Goal: Transaction & Acquisition: Connect Account

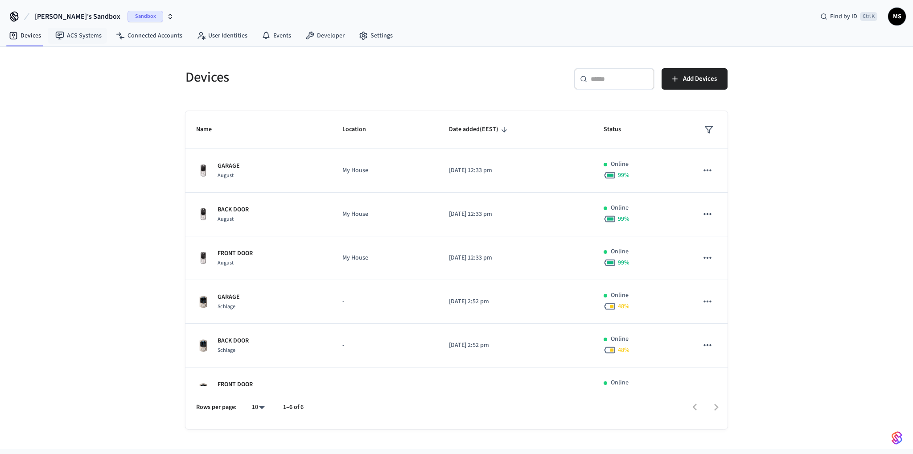
click at [74, 17] on span "[PERSON_NAME]'s Sandbox" at bounding box center [78, 16] width 86 height 11
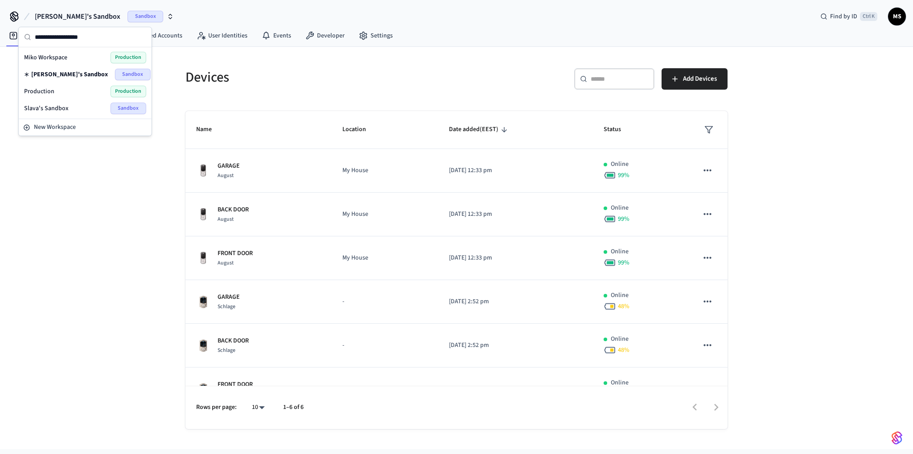
click at [152, 229] on div "Devices ​ ​ Add Devices Name Location Date added (EEST) Status GARAGE August My…" at bounding box center [456, 248] width 913 height 402
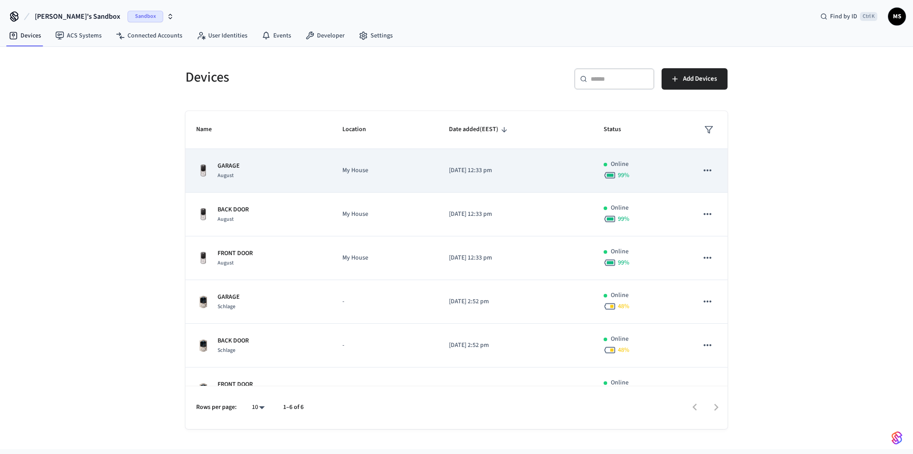
click at [473, 167] on p "[DATE] 12:33 pm" at bounding box center [515, 170] width 133 height 9
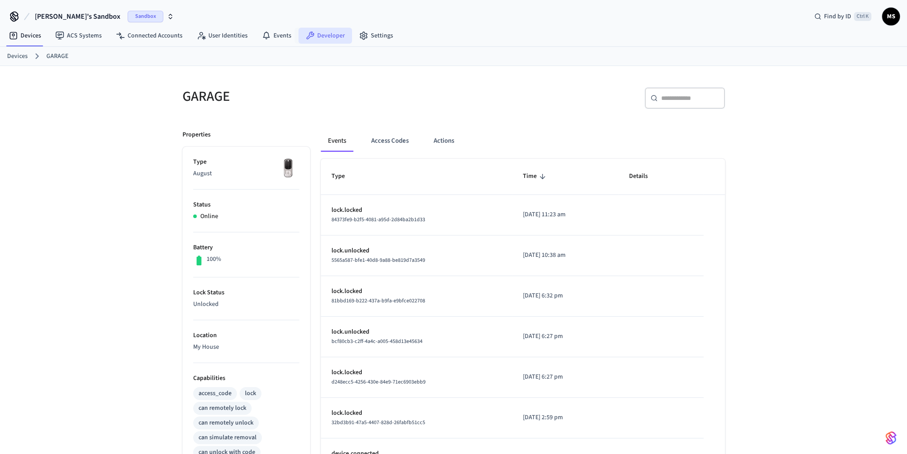
click at [324, 34] on link "Developer" at bounding box center [325, 36] width 54 height 16
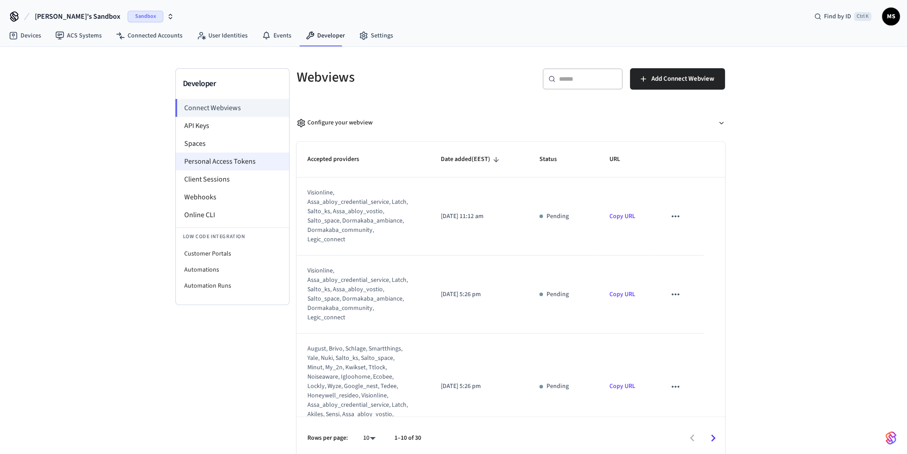
click at [229, 163] on li "Personal Access Tokens" at bounding box center [232, 162] width 113 height 18
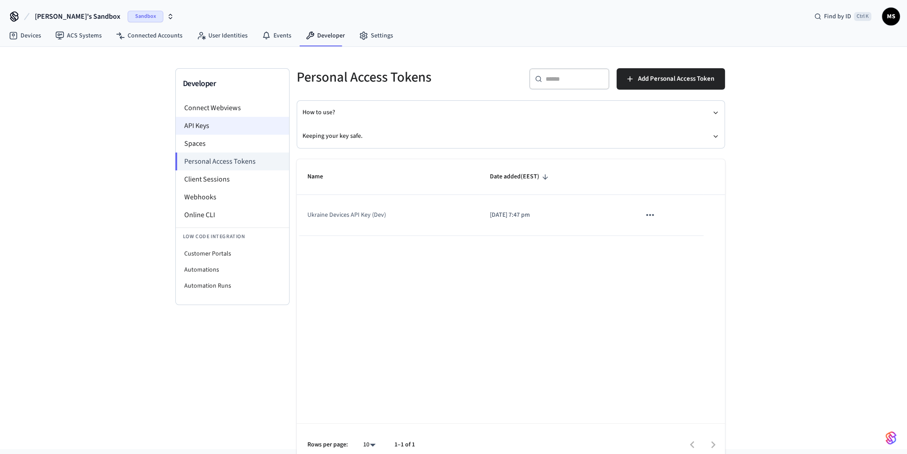
click at [228, 124] on li "API Keys" at bounding box center [232, 126] width 113 height 18
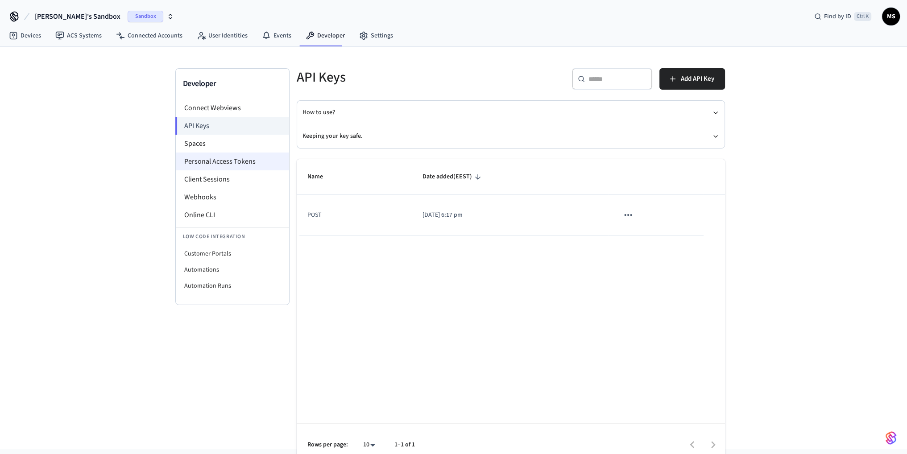
click at [224, 161] on li "Personal Access Tokens" at bounding box center [232, 162] width 113 height 18
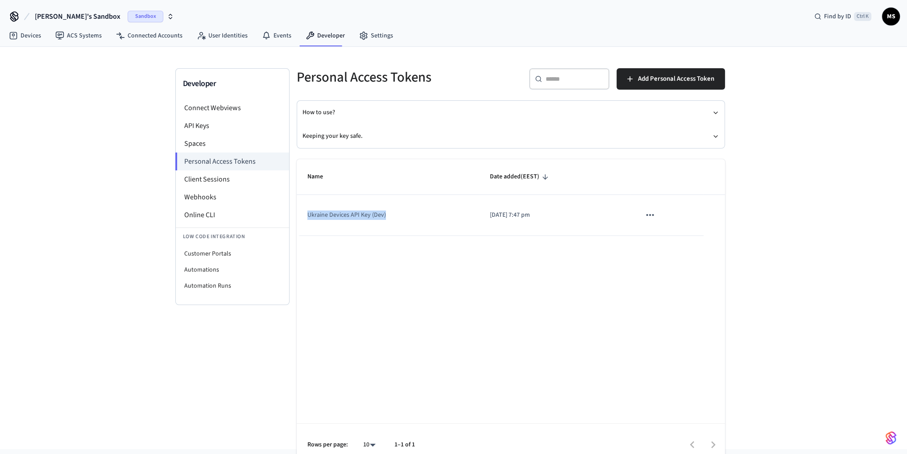
drag, startPoint x: 308, startPoint y: 216, endPoint x: 397, endPoint y: 215, distance: 89.2
click at [397, 215] on td "Ukraine Devices API Key (Dev)" at bounding box center [388, 215] width 182 height 41
click at [412, 223] on td "Ukraine Devices API Key (Dev)" at bounding box center [388, 215] width 182 height 41
click at [204, 125] on li "API Keys" at bounding box center [232, 126] width 113 height 18
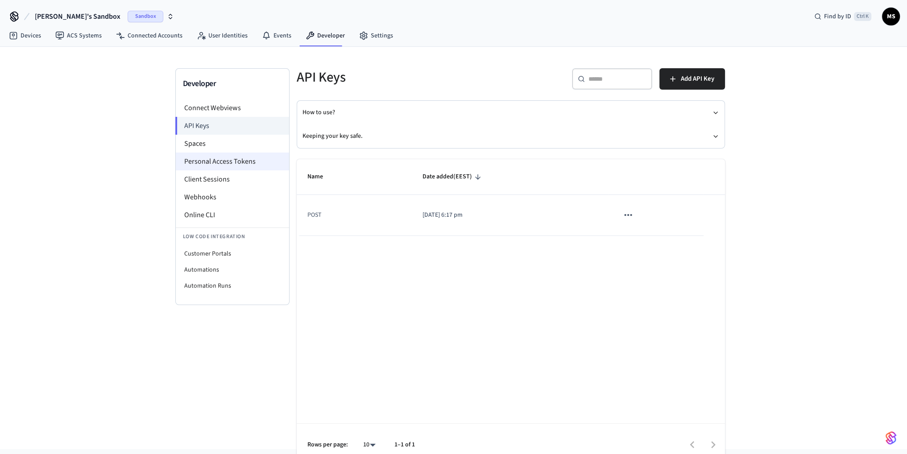
click at [223, 162] on li "Personal Access Tokens" at bounding box center [232, 162] width 113 height 18
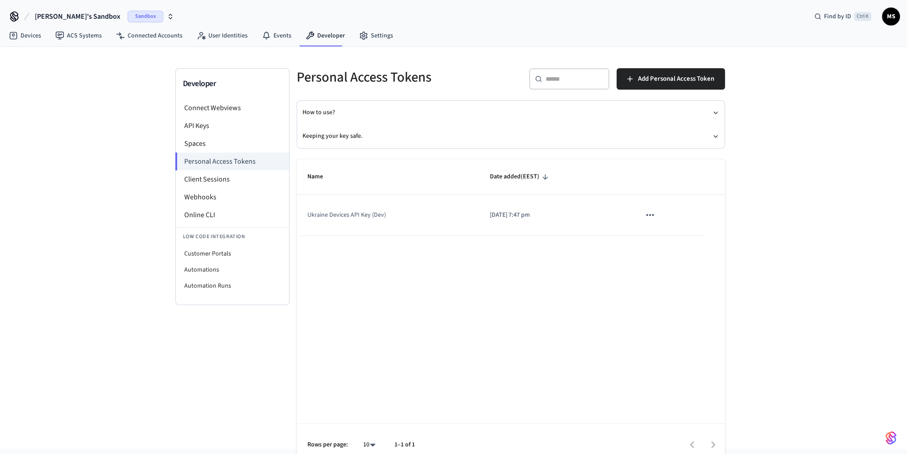
click at [426, 241] on div "Name Date added (EEST) Ukraine Devices API Key (Dev) 2025/08/31 at 7:47 pm Rows…" at bounding box center [511, 312] width 428 height 307
click at [405, 245] on div "Name Date added (EEST) Ukraine Devices API Key (Dev) 2025/08/31 at 7:47 pm Rows…" at bounding box center [511, 312] width 428 height 307
click at [202, 123] on li "API Keys" at bounding box center [232, 126] width 113 height 18
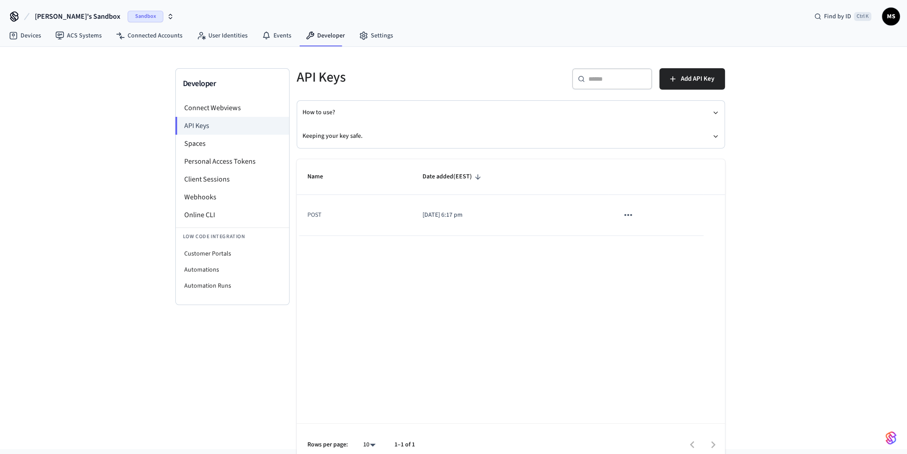
click at [73, 14] on span "[PERSON_NAME]'s Sandbox" at bounding box center [78, 16] width 86 height 11
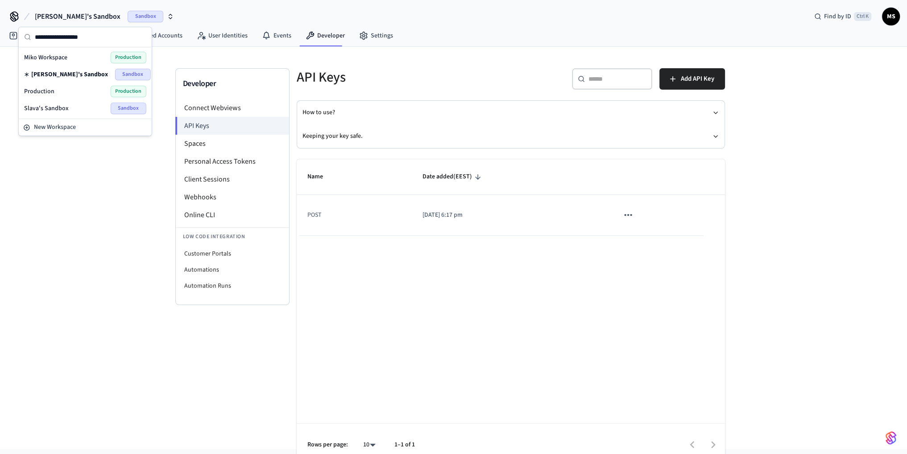
click at [510, 255] on div "Name Date added (EEST) POST 2025/08/31 at 6:17 pm Rows per page: 10 ** 1–1 of 1" at bounding box center [511, 312] width 428 height 307
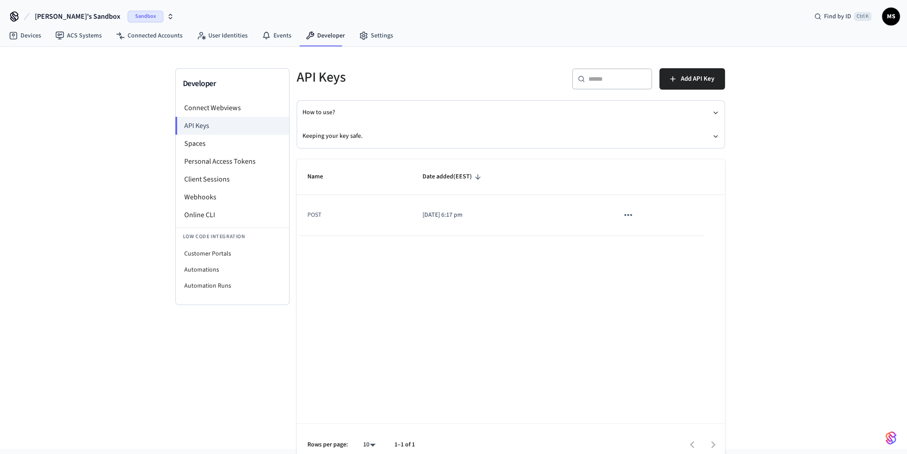
click at [54, 13] on span "[PERSON_NAME]'s Sandbox" at bounding box center [78, 16] width 86 height 11
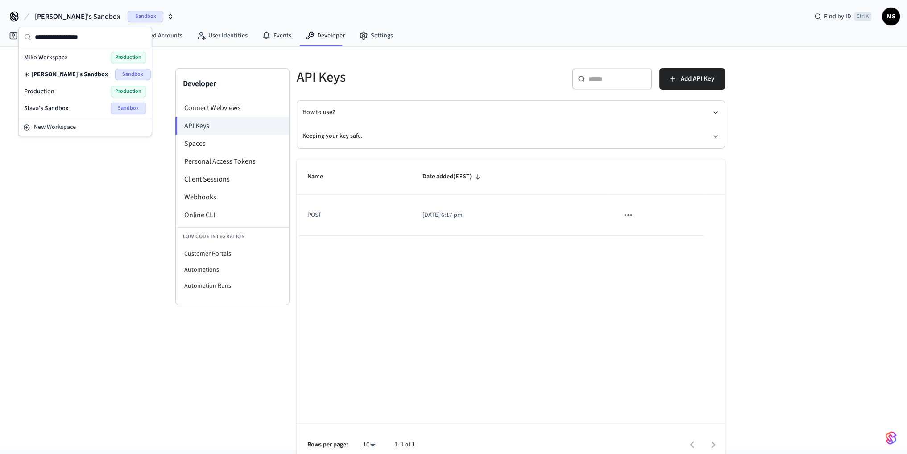
click at [61, 88] on div "Production Production" at bounding box center [85, 92] width 122 height 12
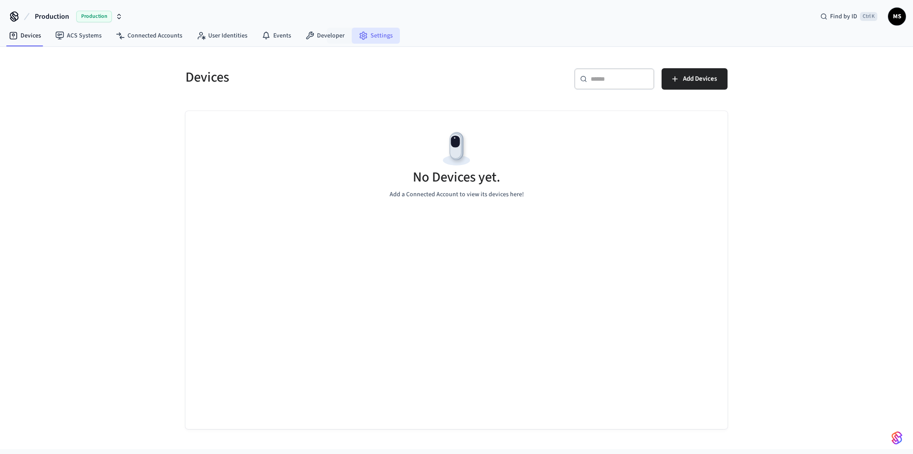
click at [369, 39] on link "Settings" at bounding box center [376, 36] width 48 height 16
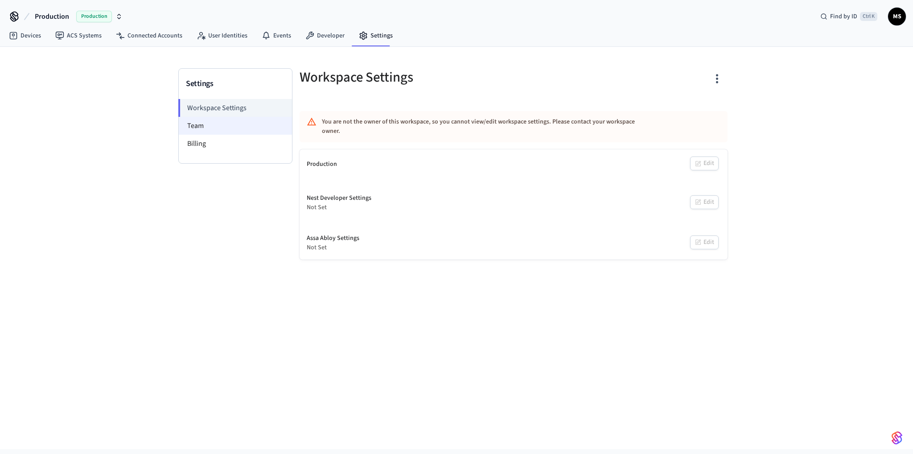
click at [219, 124] on li "Team" at bounding box center [235, 126] width 113 height 18
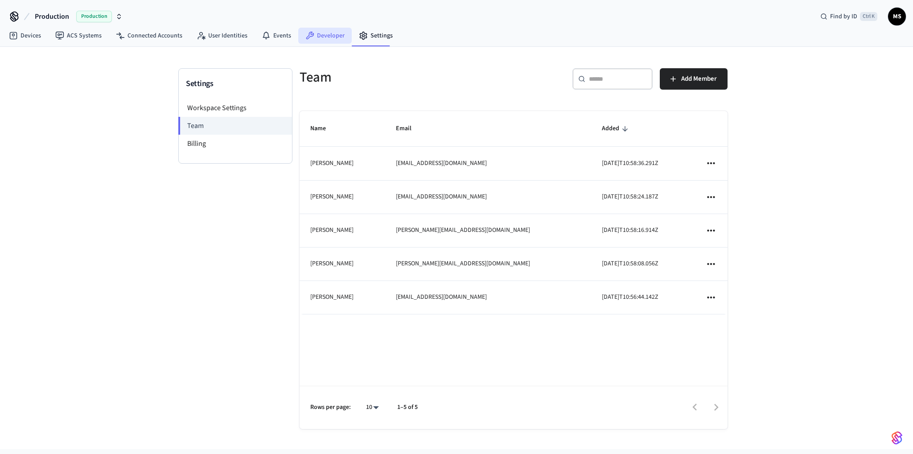
click at [323, 39] on link "Developer" at bounding box center [325, 36] width 54 height 16
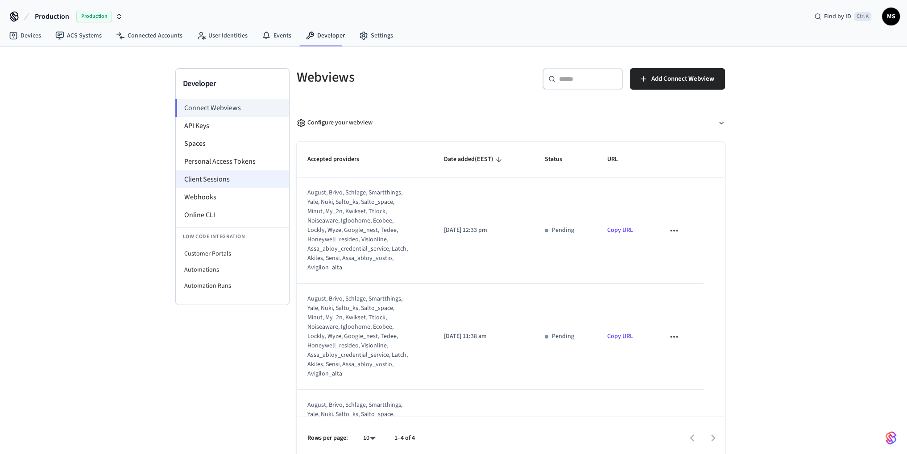
click at [219, 172] on li "Client Sessions" at bounding box center [232, 179] width 113 height 18
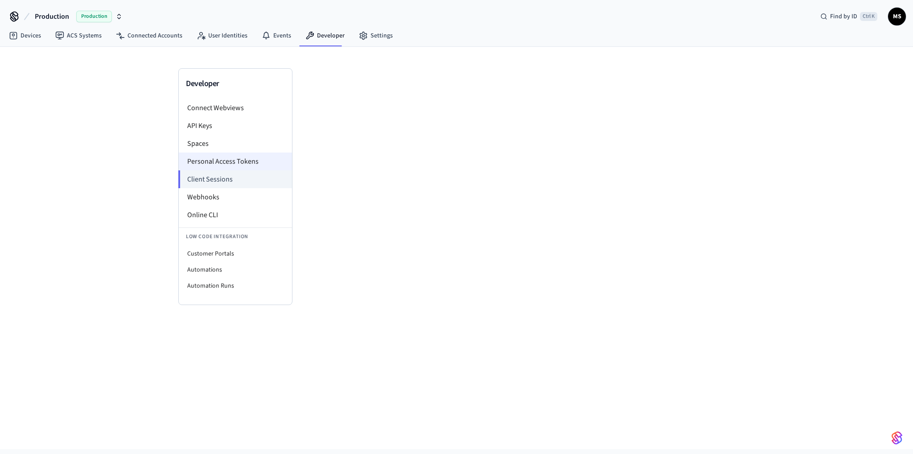
click at [223, 158] on div "Developer Connect Webviews API Keys Spaces Personal Access Tokens Client Sessio…" at bounding box center [456, 176] width 571 height 258
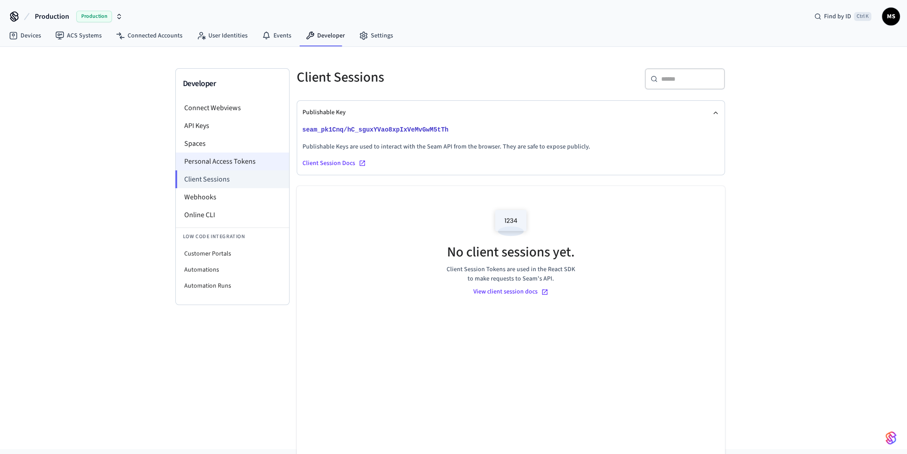
click at [227, 161] on li "Personal Access Tokens" at bounding box center [232, 162] width 113 height 18
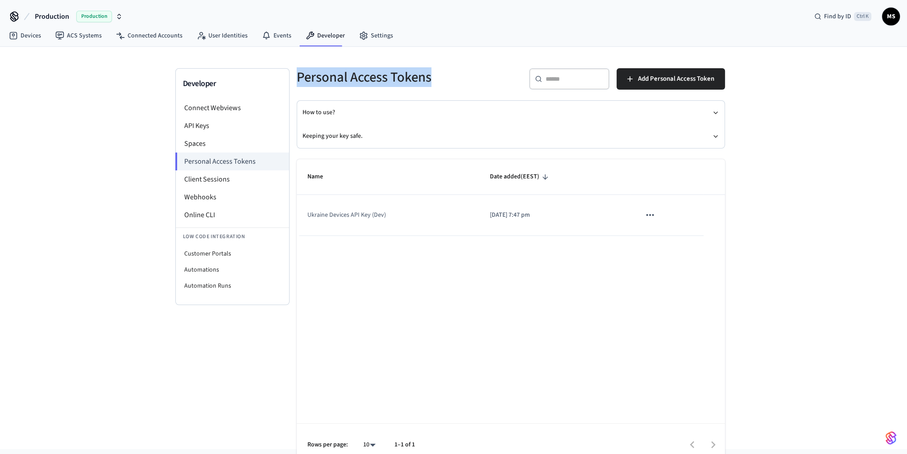
drag, startPoint x: 437, startPoint y: 75, endPoint x: 285, endPoint y: 79, distance: 151.7
click at [286, 79] on div "Personal Access Tokens" at bounding box center [395, 77] width 219 height 39
click at [399, 249] on div "Name Date added (EEST) Ukraine Devices API Key (Dev) 2025/08/31 at 7:47 pm Rows…" at bounding box center [511, 312] width 428 height 307
click at [393, 259] on div "Name Date added (EEST) Ukraine Devices API Key (Dev) 2025/08/31 at 7:47 pm Rows…" at bounding box center [511, 312] width 428 height 307
click at [210, 193] on li "Webhooks" at bounding box center [232, 197] width 113 height 18
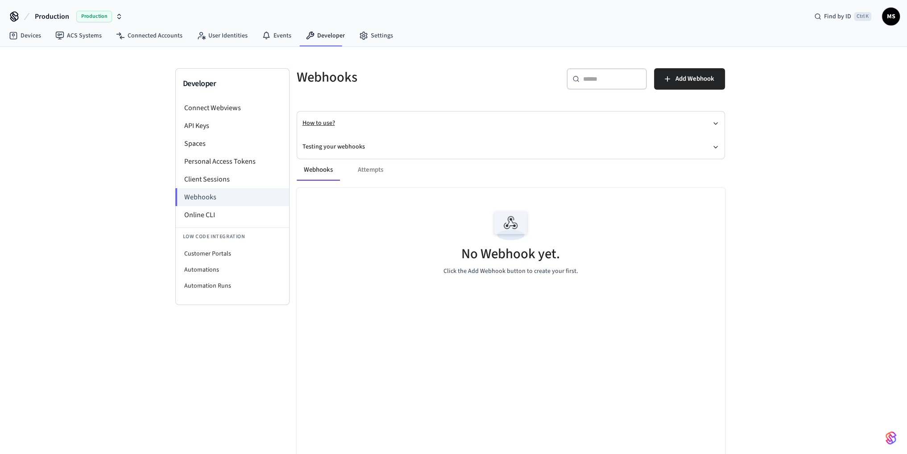
click at [330, 119] on button "How to use?" at bounding box center [510, 123] width 417 height 24
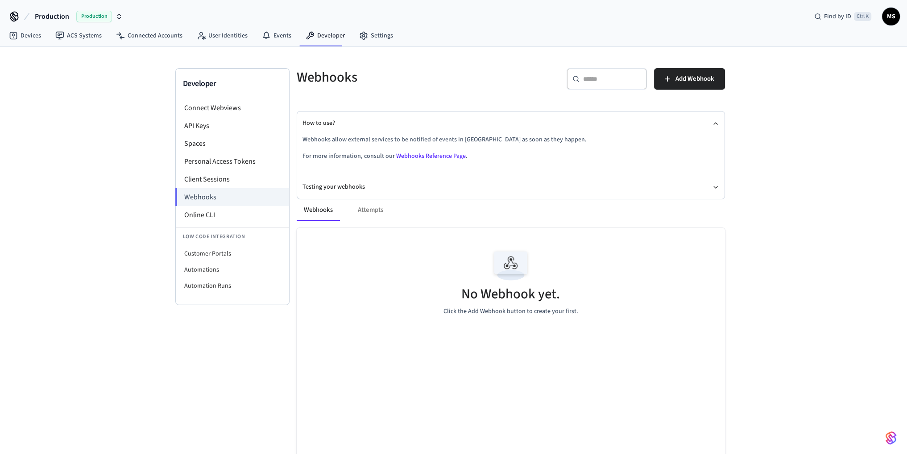
click at [438, 157] on link "Webhooks Reference Page" at bounding box center [431, 156] width 70 height 9
click at [359, 186] on button "Testing your webhooks" at bounding box center [510, 187] width 417 height 24
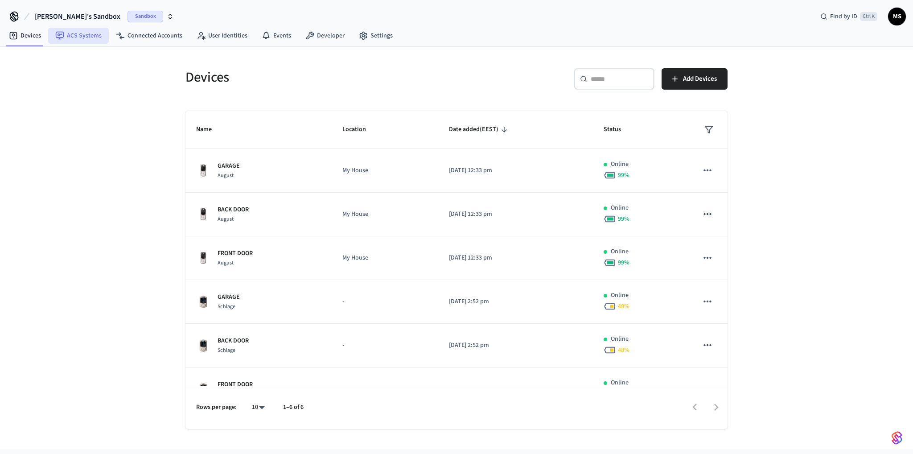
click at [92, 35] on link "ACS Systems" at bounding box center [78, 36] width 61 height 16
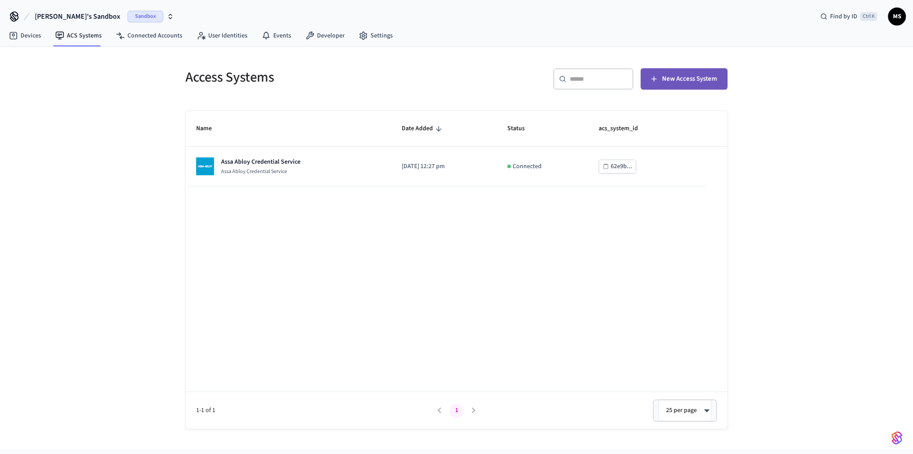
click at [690, 75] on span "New Access System" at bounding box center [689, 79] width 55 height 12
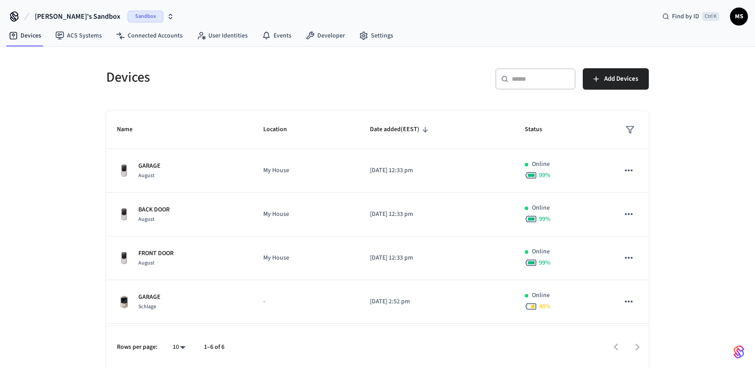
click at [100, 14] on button "[PERSON_NAME]'s Sandbox Sandbox" at bounding box center [104, 16] width 145 height 19
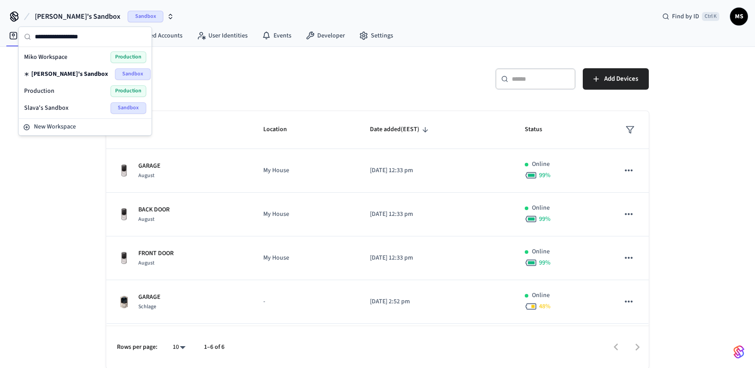
click at [63, 89] on div "Production Production" at bounding box center [85, 91] width 122 height 12
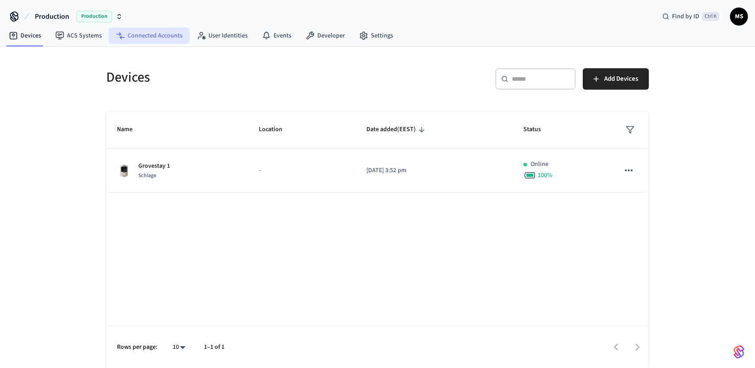
click at [157, 34] on link "Connected Accounts" at bounding box center [149, 36] width 81 height 16
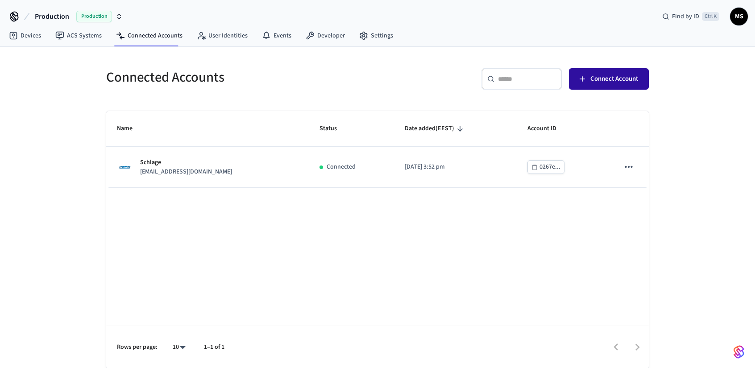
click at [631, 82] on span "Connect Account" at bounding box center [614, 79] width 48 height 12
